Goal: Information Seeking & Learning: Learn about a topic

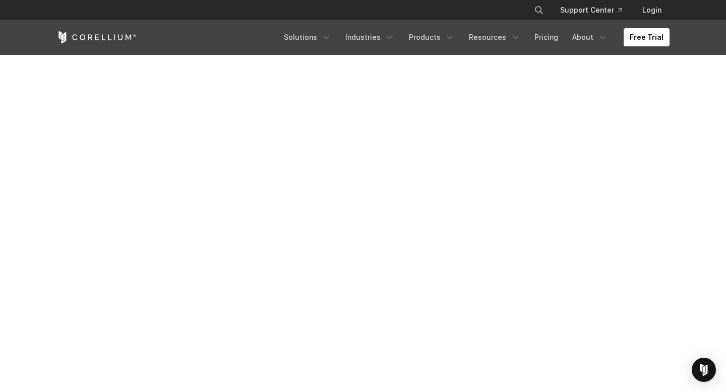
scroll to position [193, 0]
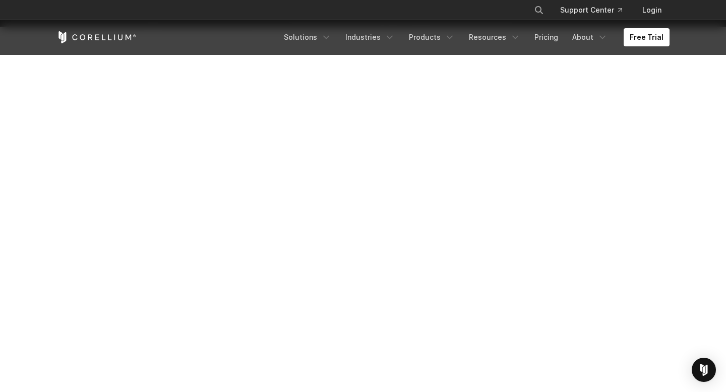
click at [705, 147] on section at bounding box center [363, 241] width 726 height 429
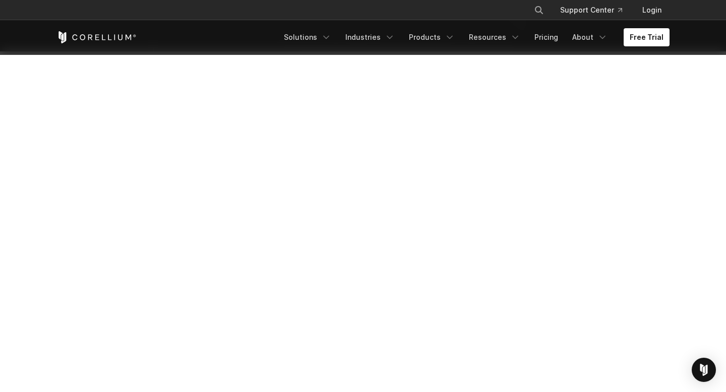
scroll to position [205, 0]
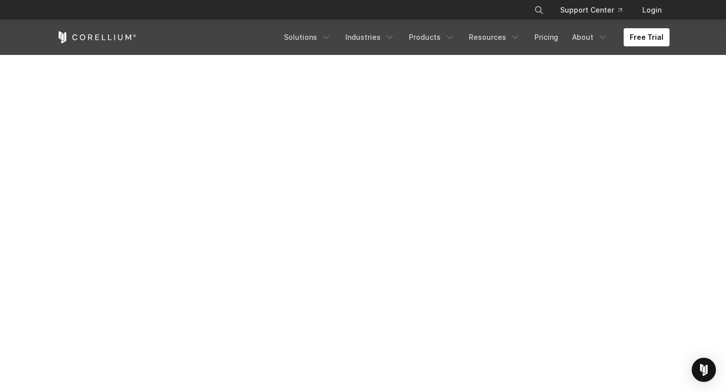
click at [39, 161] on section at bounding box center [363, 229] width 726 height 429
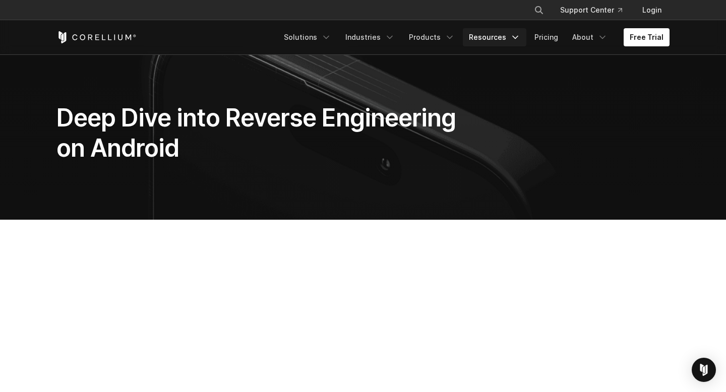
click at [515, 36] on icon "Navigation Menu" at bounding box center [515, 37] width 10 height 10
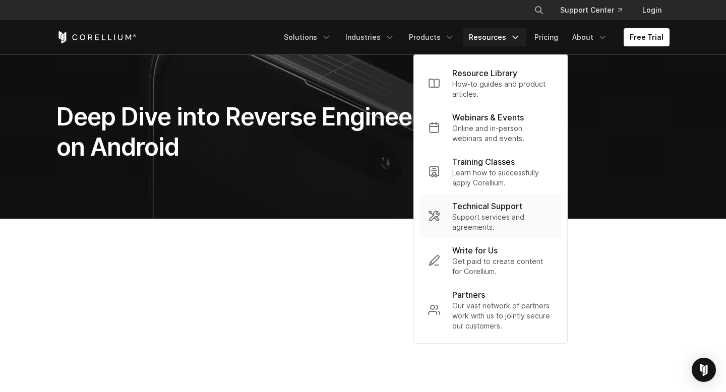
scroll to position [9, 0]
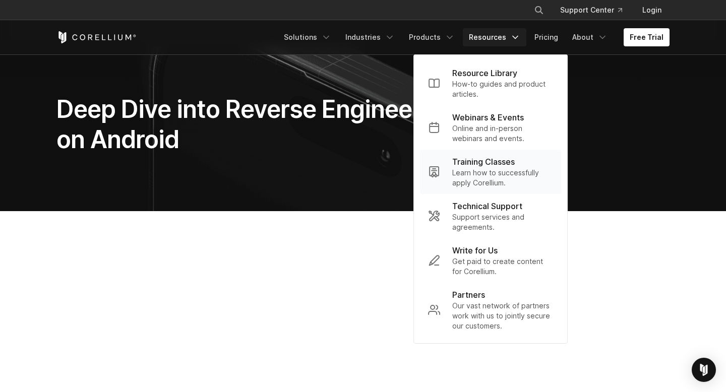
click at [515, 161] on p "Training Classes" at bounding box center [483, 162] width 63 height 12
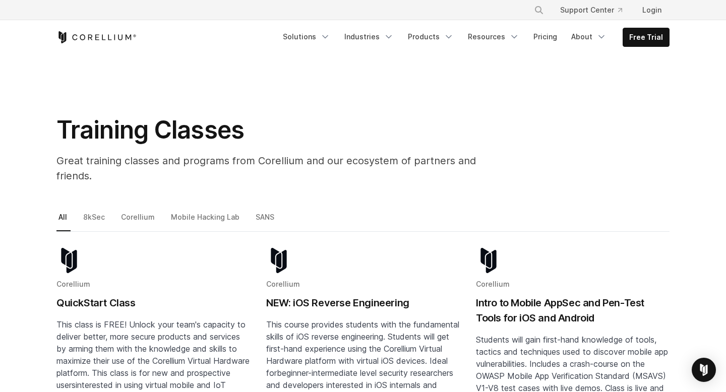
click at [542, 6] on icon "Search" at bounding box center [539, 10] width 8 height 8
click at [492, 11] on input "Search our site..." at bounding box center [487, 10] width 82 height 15
type input "**********"
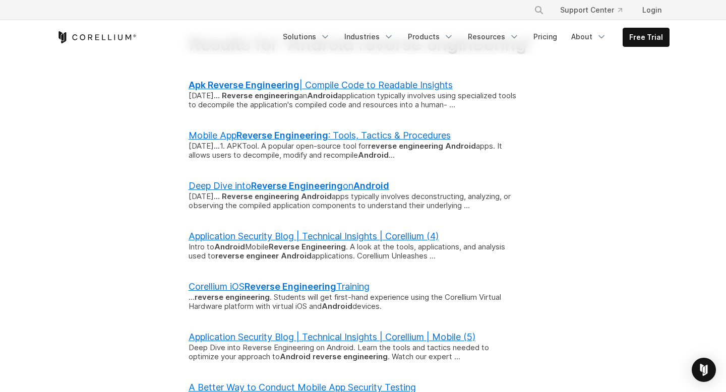
scroll to position [129, 0]
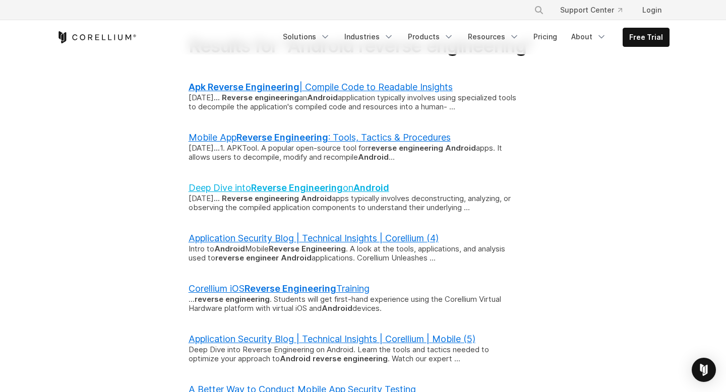
click at [308, 193] on b "Reverse Engineering" at bounding box center [297, 187] width 92 height 11
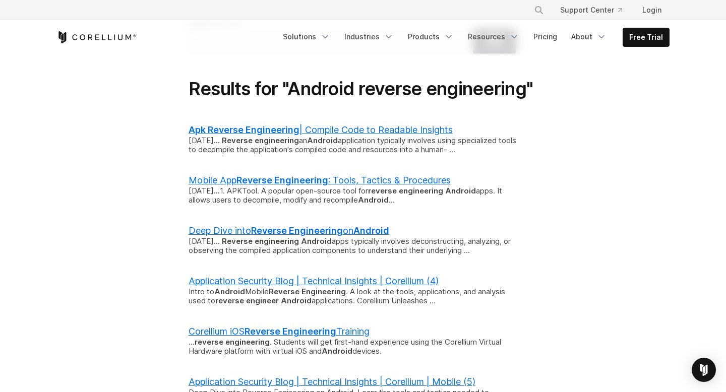
scroll to position [41, 0]
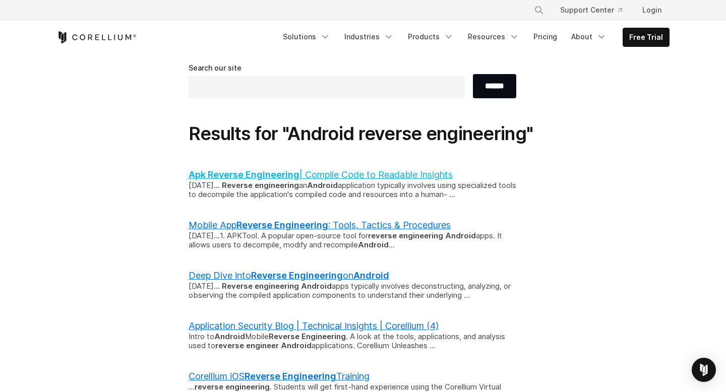
click at [359, 174] on link "Apk Reverse Engineering | Compile Code to Readable Insights" at bounding box center [321, 174] width 264 height 11
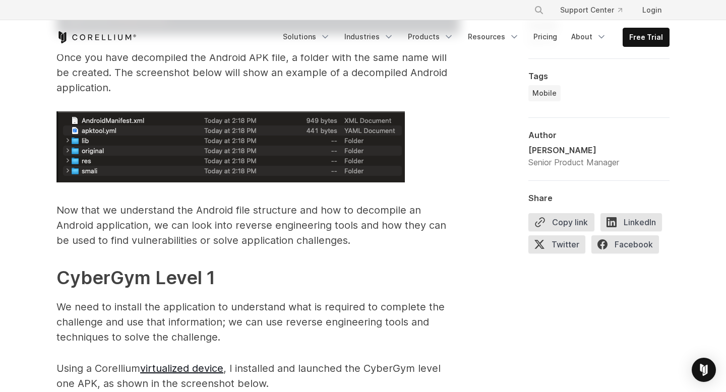
scroll to position [1793, 0]
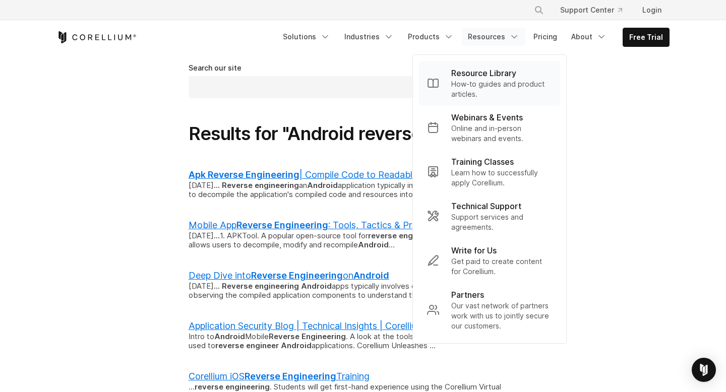
click at [529, 81] on p "How-to guides and product articles." at bounding box center [501, 89] width 101 height 20
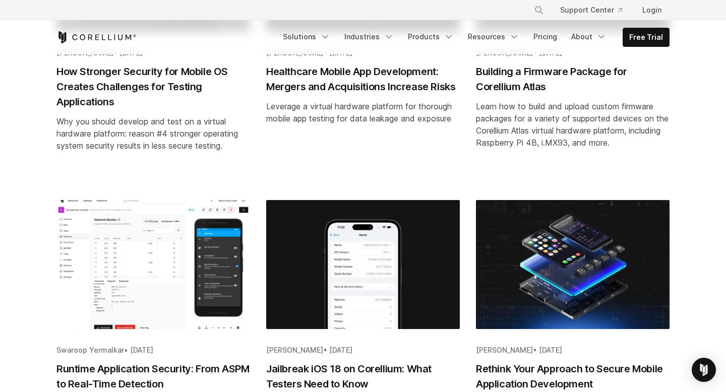
scroll to position [663, 0]
